Goal: Transaction & Acquisition: Purchase product/service

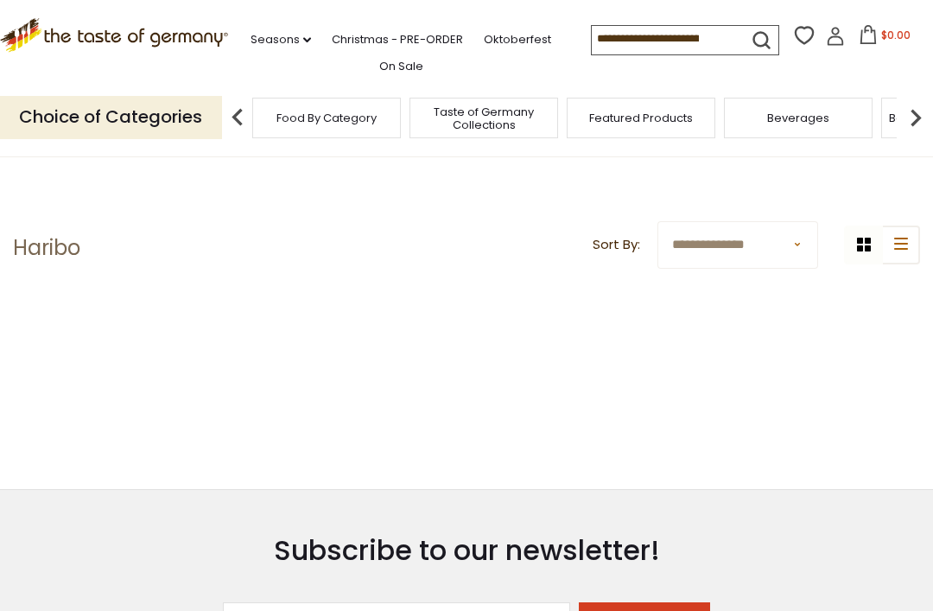
click at [66, 41] on icon ".st0{fill:#EDD300;} .st1{fill:#D33E21;}" at bounding box center [114, 35] width 228 height 35
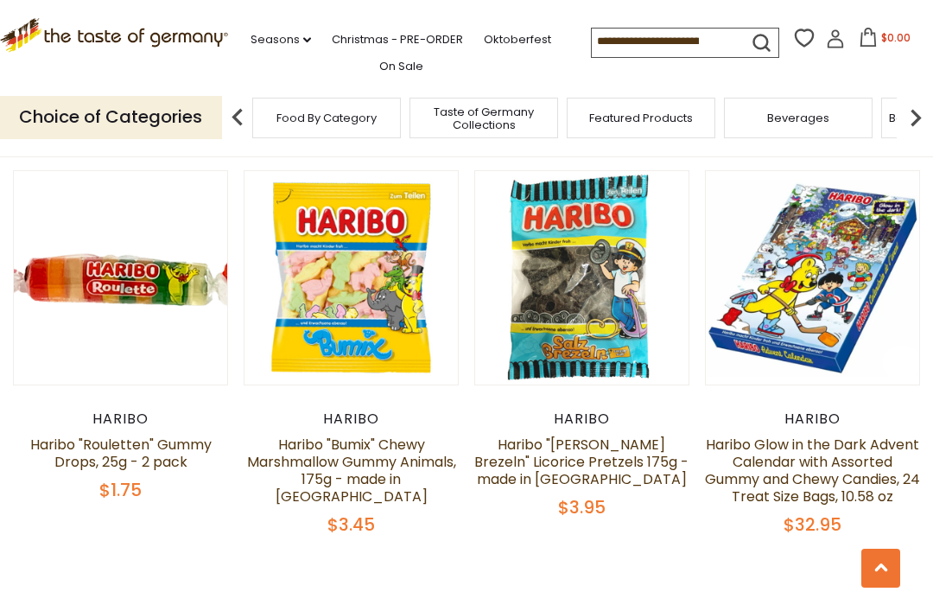
scroll to position [3322, 0]
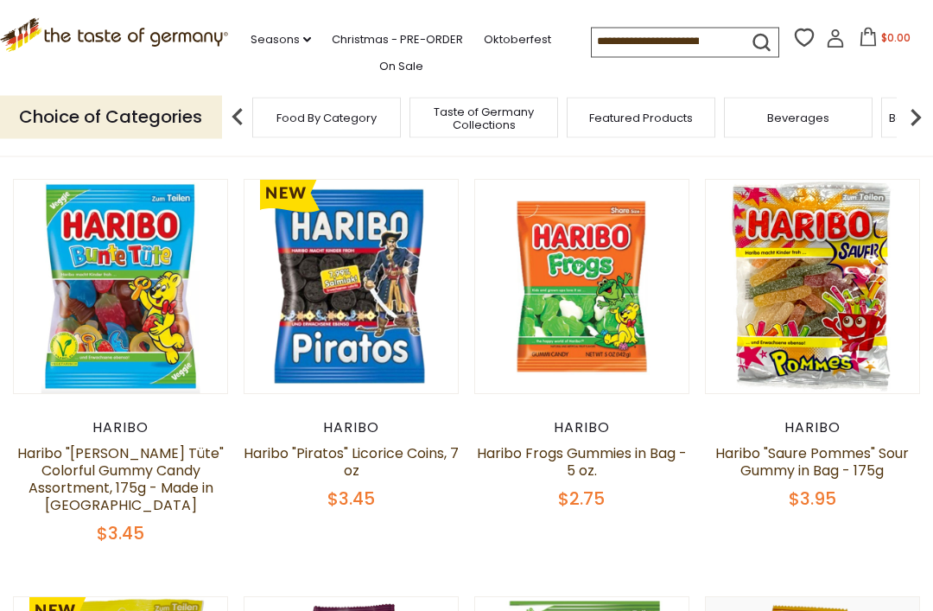
scroll to position [526, 0]
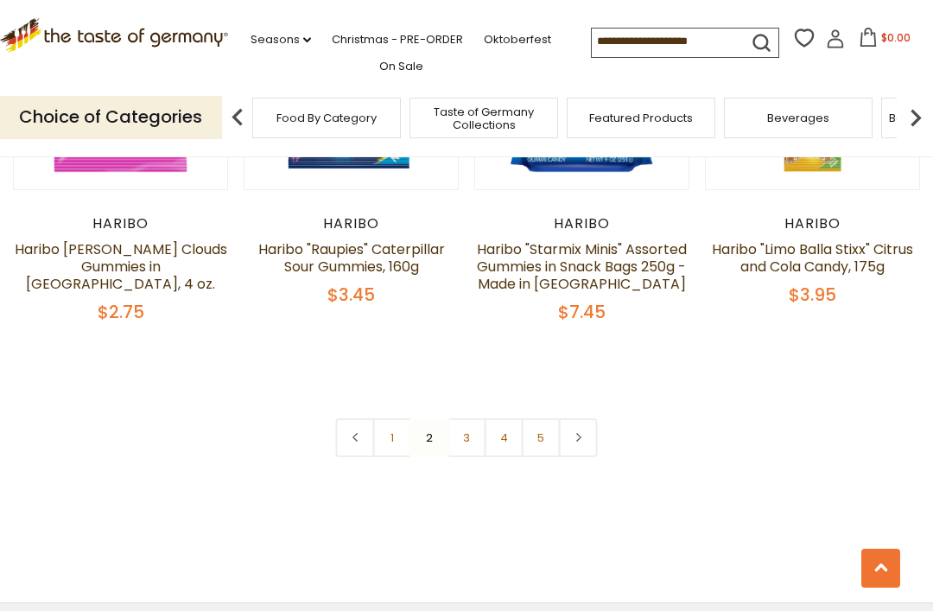
click at [471, 418] on link "3" at bounding box center [467, 437] width 39 height 39
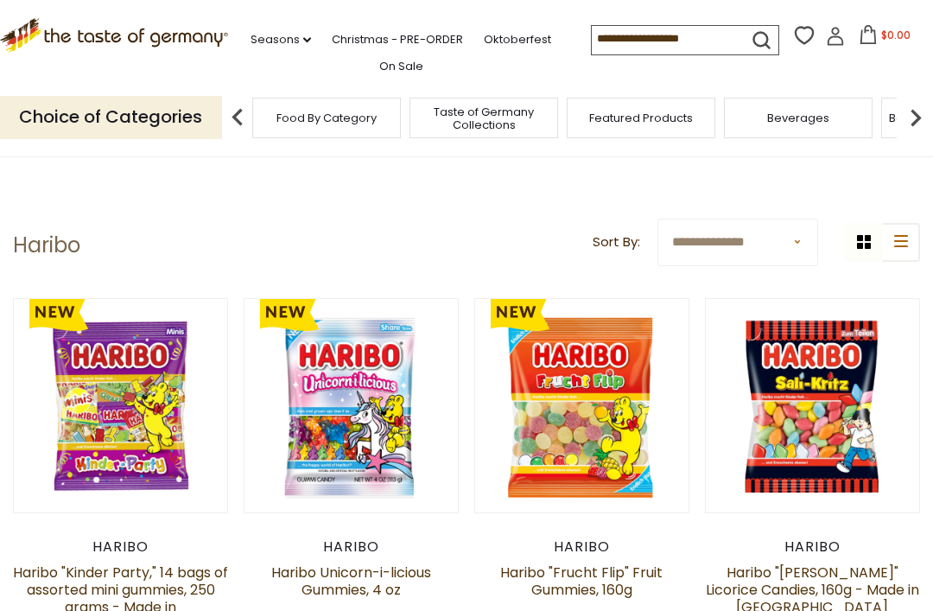
scroll to position [4, 0]
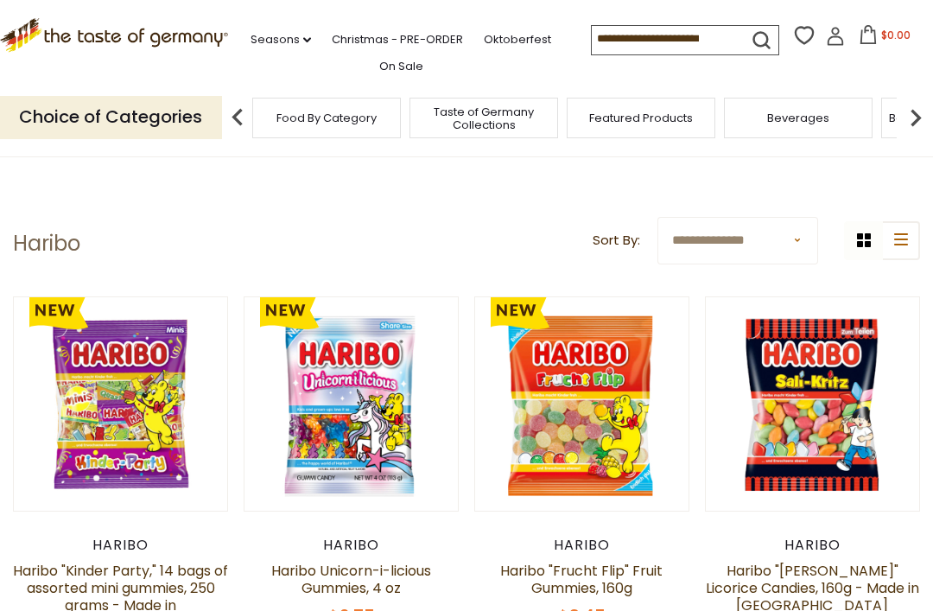
click at [99, 148] on button "Quick View" at bounding box center [120, 128] width 117 height 39
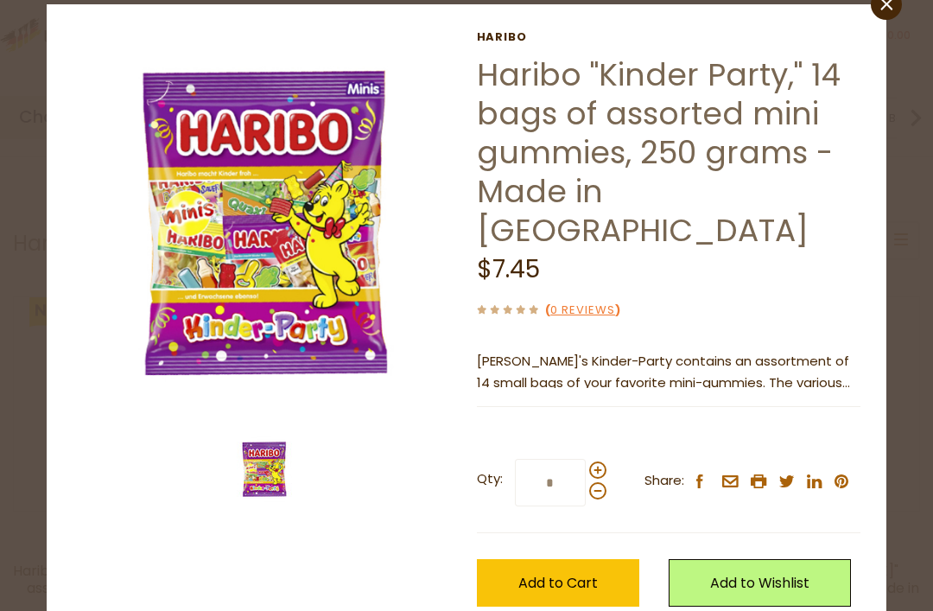
scroll to position [39, 0]
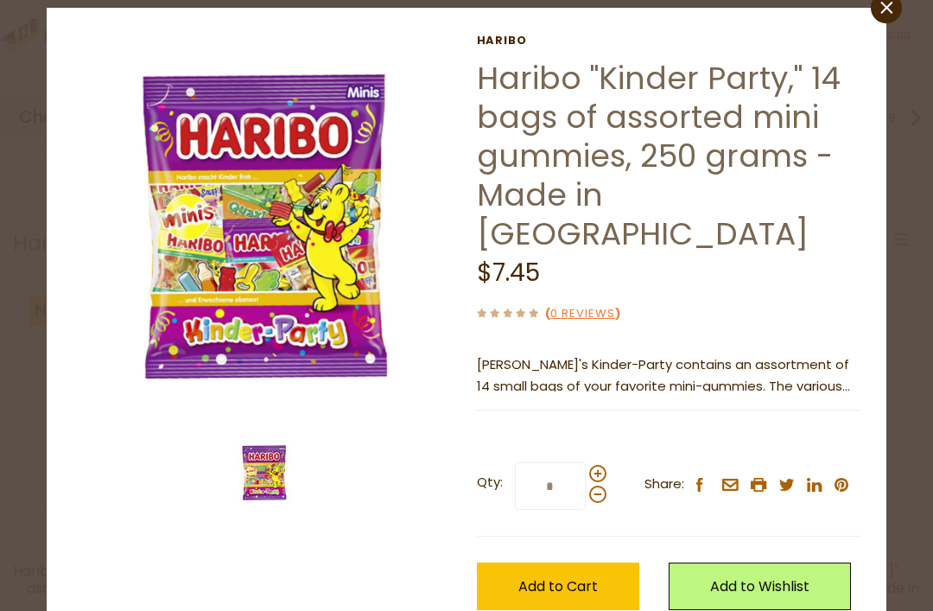
click at [889, 16] on link "close" at bounding box center [886, 7] width 31 height 31
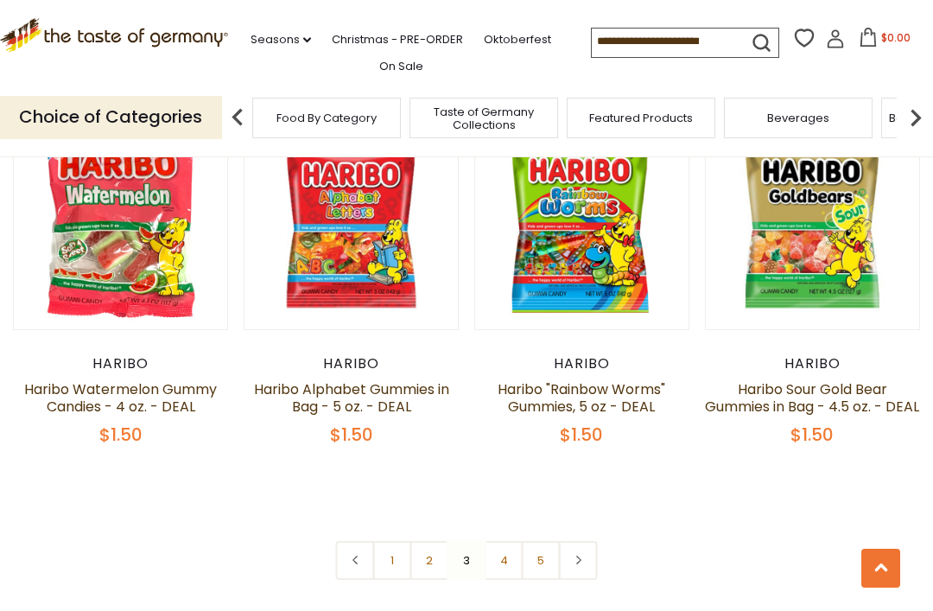
scroll to position [3674, 0]
